Goal: Book appointment/travel/reservation

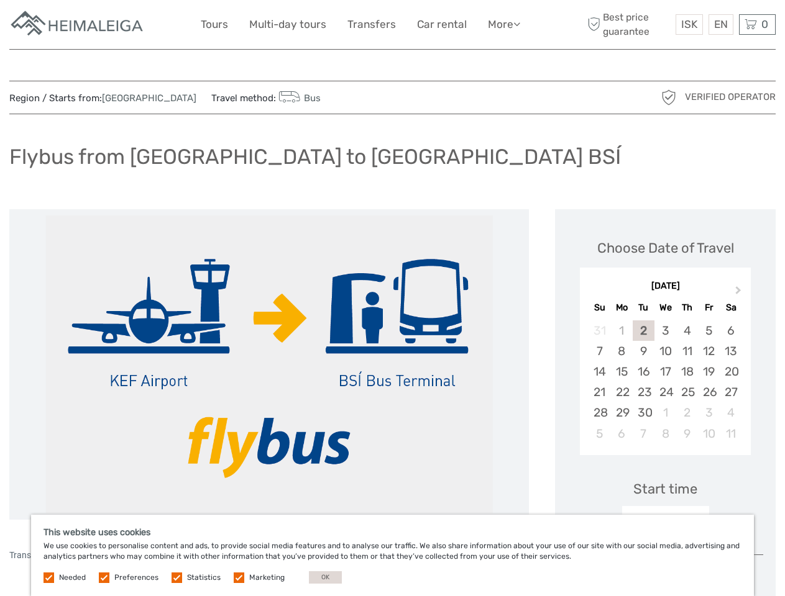
click at [503, 24] on link "More" at bounding box center [504, 25] width 32 height 18
click at [518, 24] on icon at bounding box center [516, 24] width 7 height 11
click at [688, 24] on span "ISK" at bounding box center [689, 24] width 16 height 12
click at [720, 24] on div "EN English Español Deutsch" at bounding box center [720, 24] width 25 height 21
click at [757, 24] on div "0 Items Total 0 ISK Checkout The shopping cart is empty." at bounding box center [757, 24] width 37 height 21
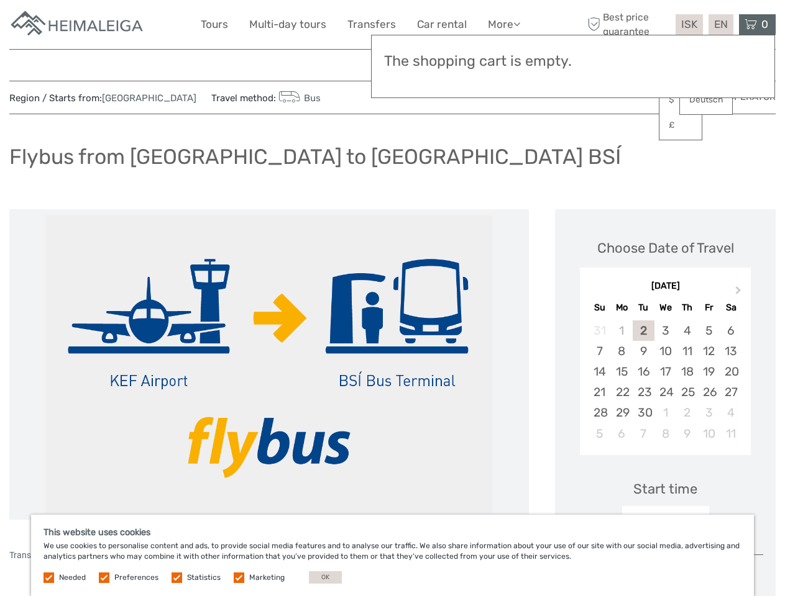
click at [269, 365] on img at bounding box center [268, 365] width 447 height 298
click at [739, 293] on button "Next Month" at bounding box center [739, 293] width 20 height 20
click at [599, 331] on div "28" at bounding box center [599, 331] width 22 height 21
click at [621, 331] on div "1" at bounding box center [622, 331] width 22 height 21
click at [643, 331] on div "2" at bounding box center [644, 331] width 22 height 21
